Goal: Find contact information: Find contact information

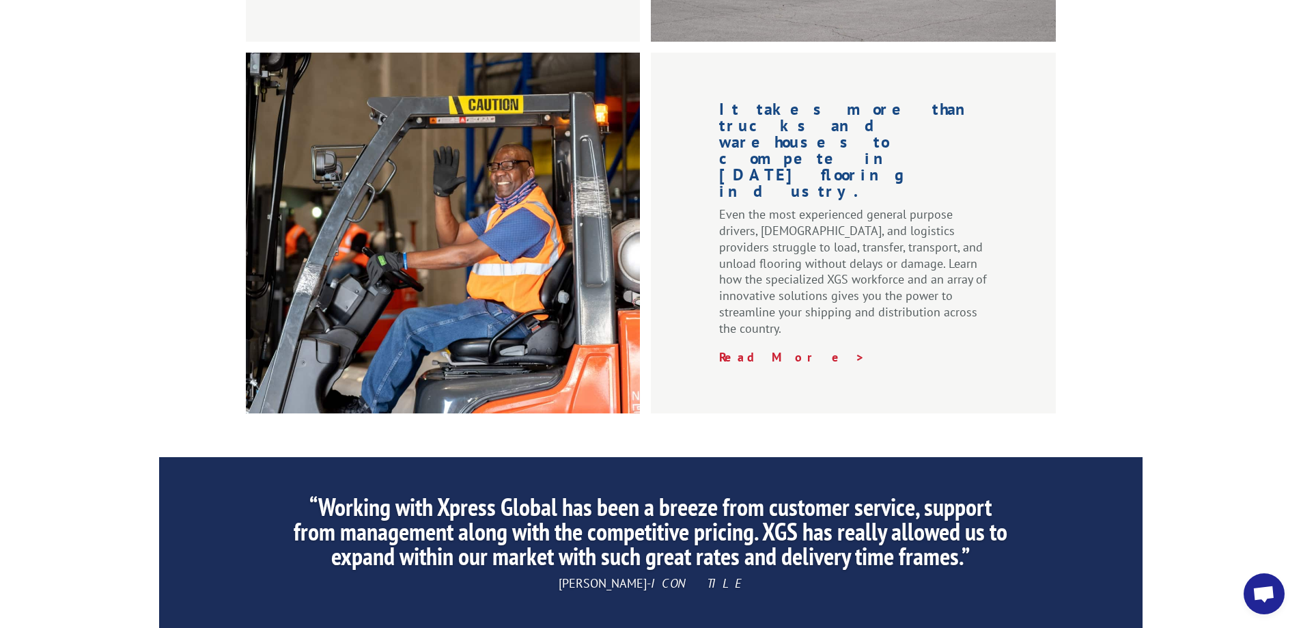
scroll to position [2049, 0]
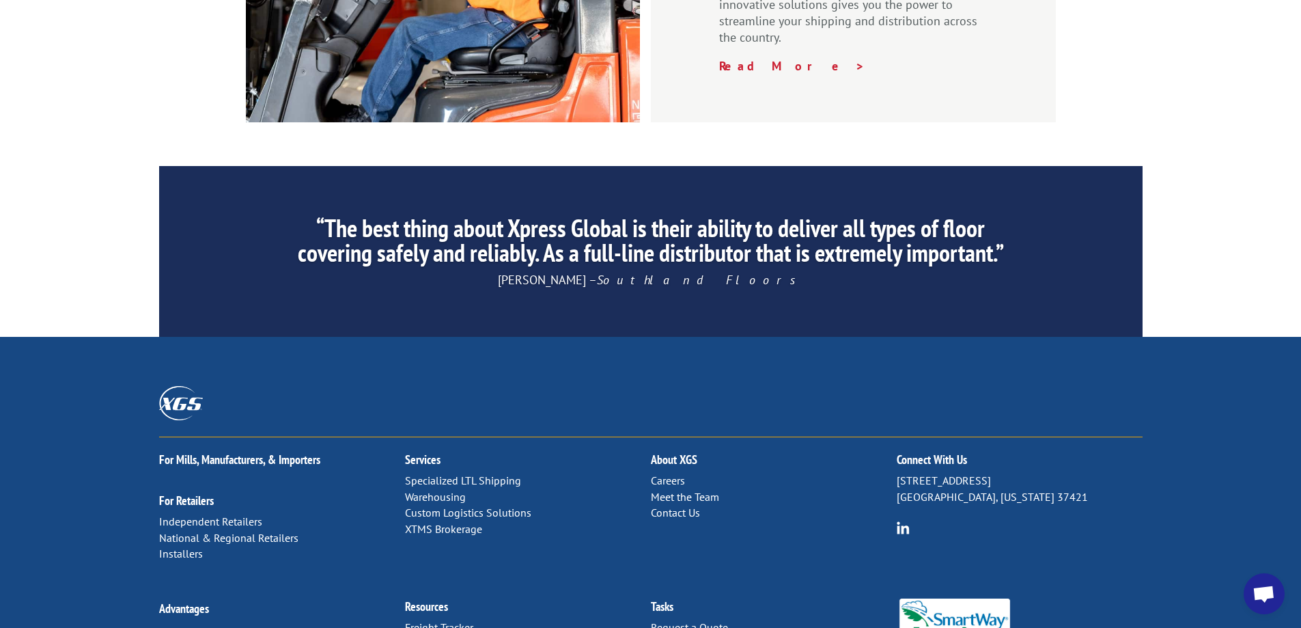
click at [670, 505] on link "Contact Us" at bounding box center [675, 512] width 49 height 14
